Goal: Find specific page/section: Find specific page/section

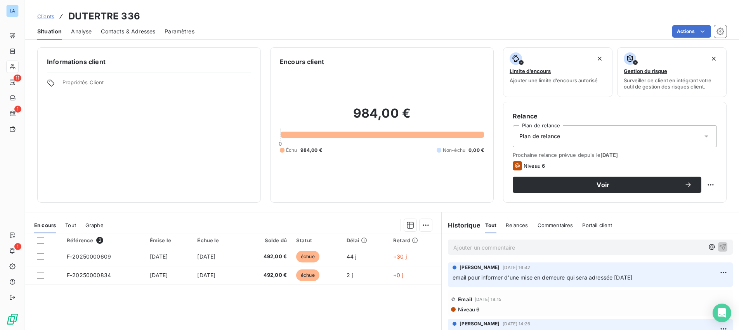
scroll to position [57, 0]
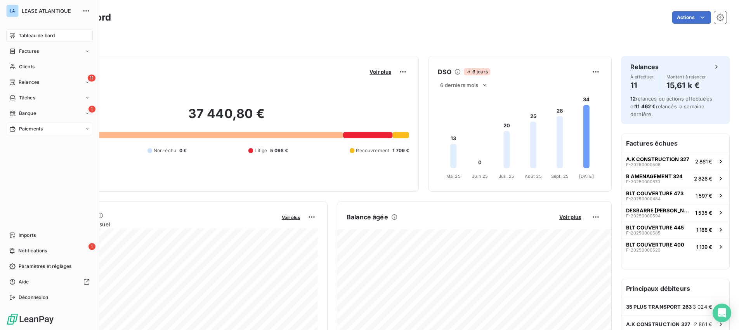
click at [28, 129] on span "Paiements" at bounding box center [31, 128] width 24 height 7
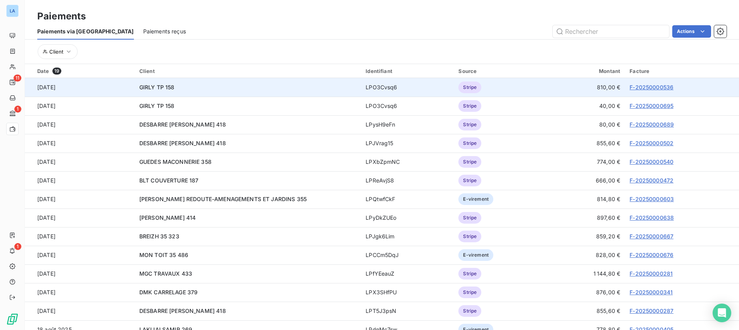
click at [52, 88] on td "[DATE]" at bounding box center [80, 87] width 110 height 19
click at [657, 86] on link "F-20250000536" at bounding box center [651, 87] width 44 height 7
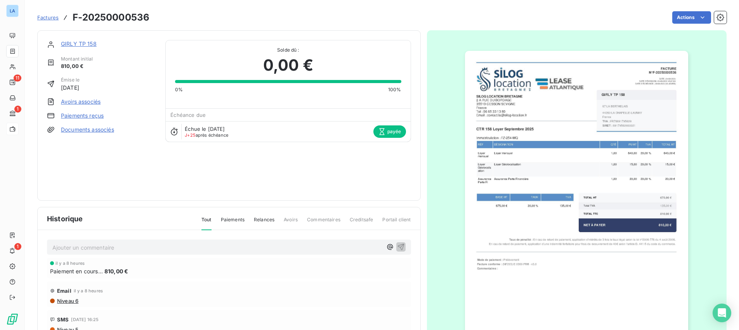
click at [66, 249] on p "Ajouter un commentaire ﻿" at bounding box center [217, 248] width 330 height 10
click at [401, 246] on icon "button" at bounding box center [400, 246] width 7 height 7
